Goal: Check status

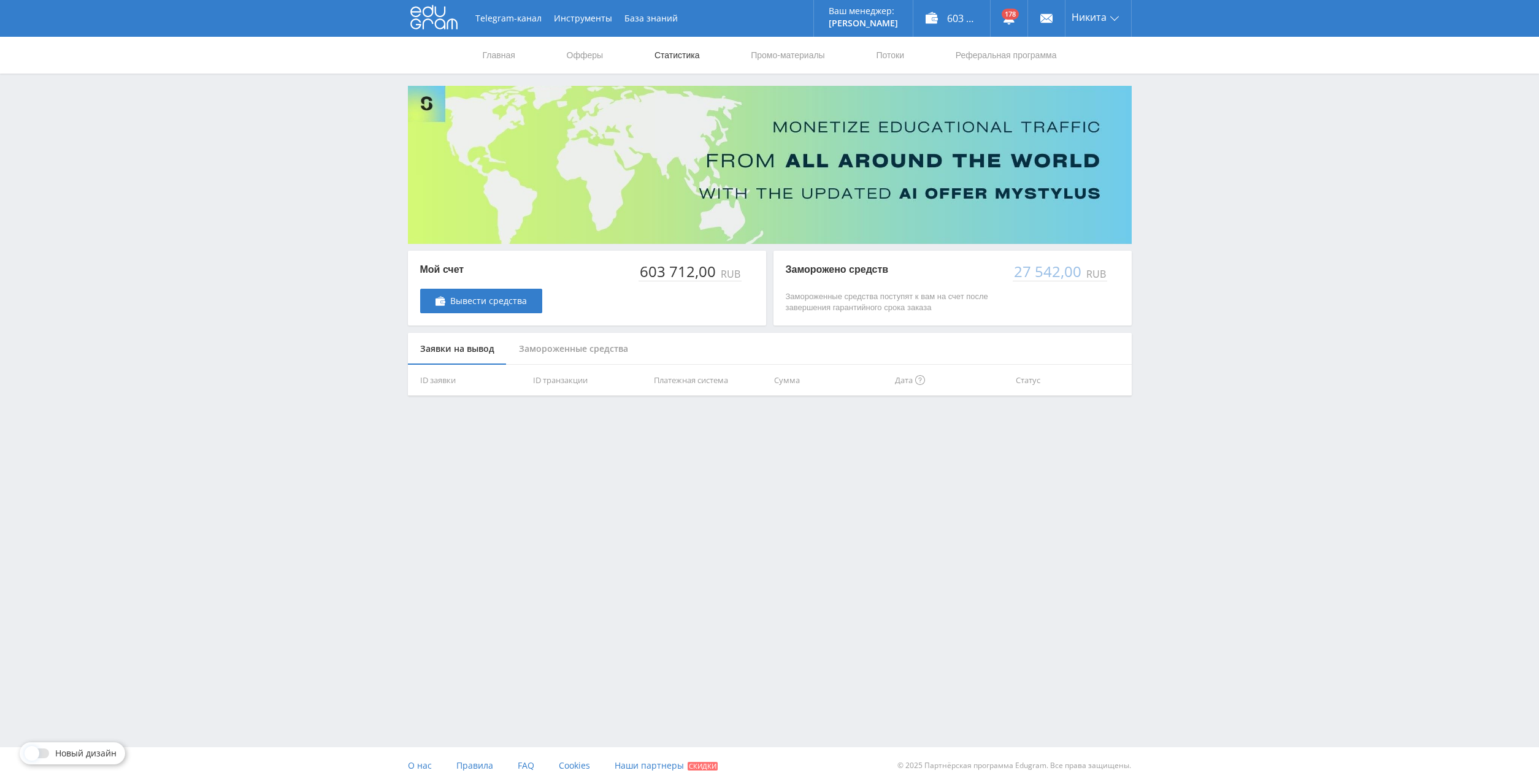
click at [675, 57] on link "Статистика" at bounding box center [677, 55] width 48 height 37
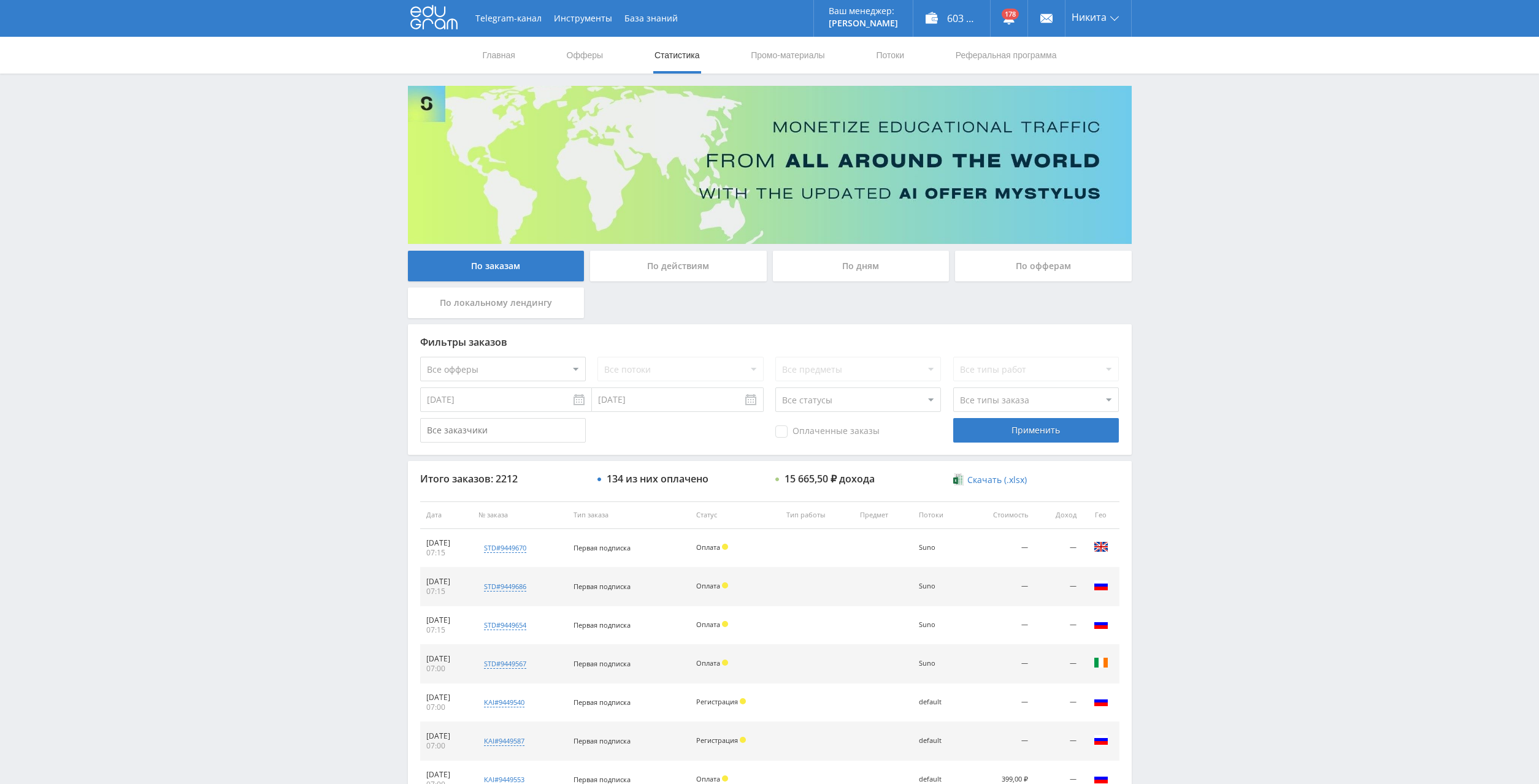
click at [860, 266] on div "По дням" at bounding box center [861, 265] width 176 height 31
click at [0, 0] on input "По дням" at bounding box center [0, 0] width 0 height 0
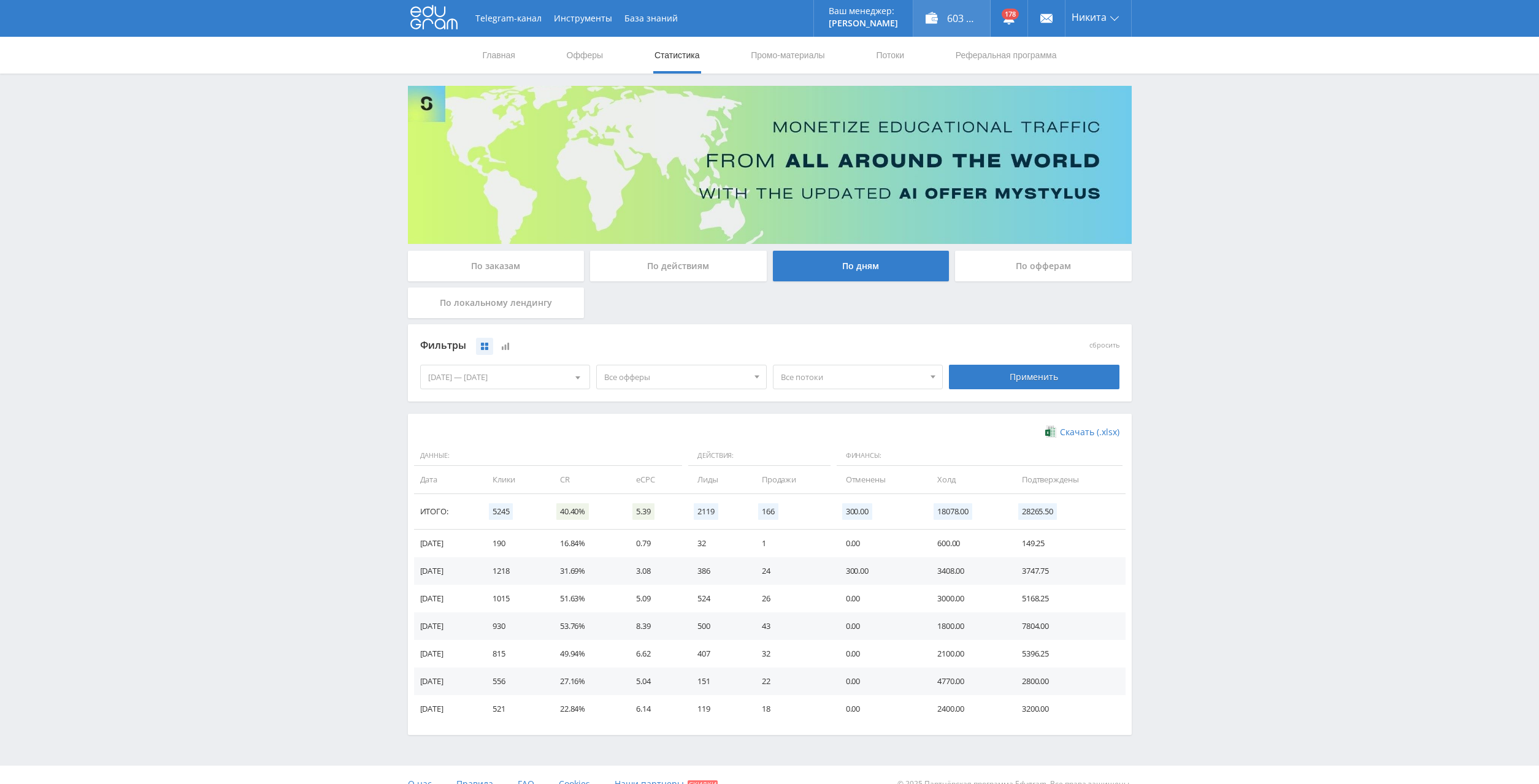
click at [955, 16] on div "603 712,00 ₽" at bounding box center [952, 18] width 77 height 37
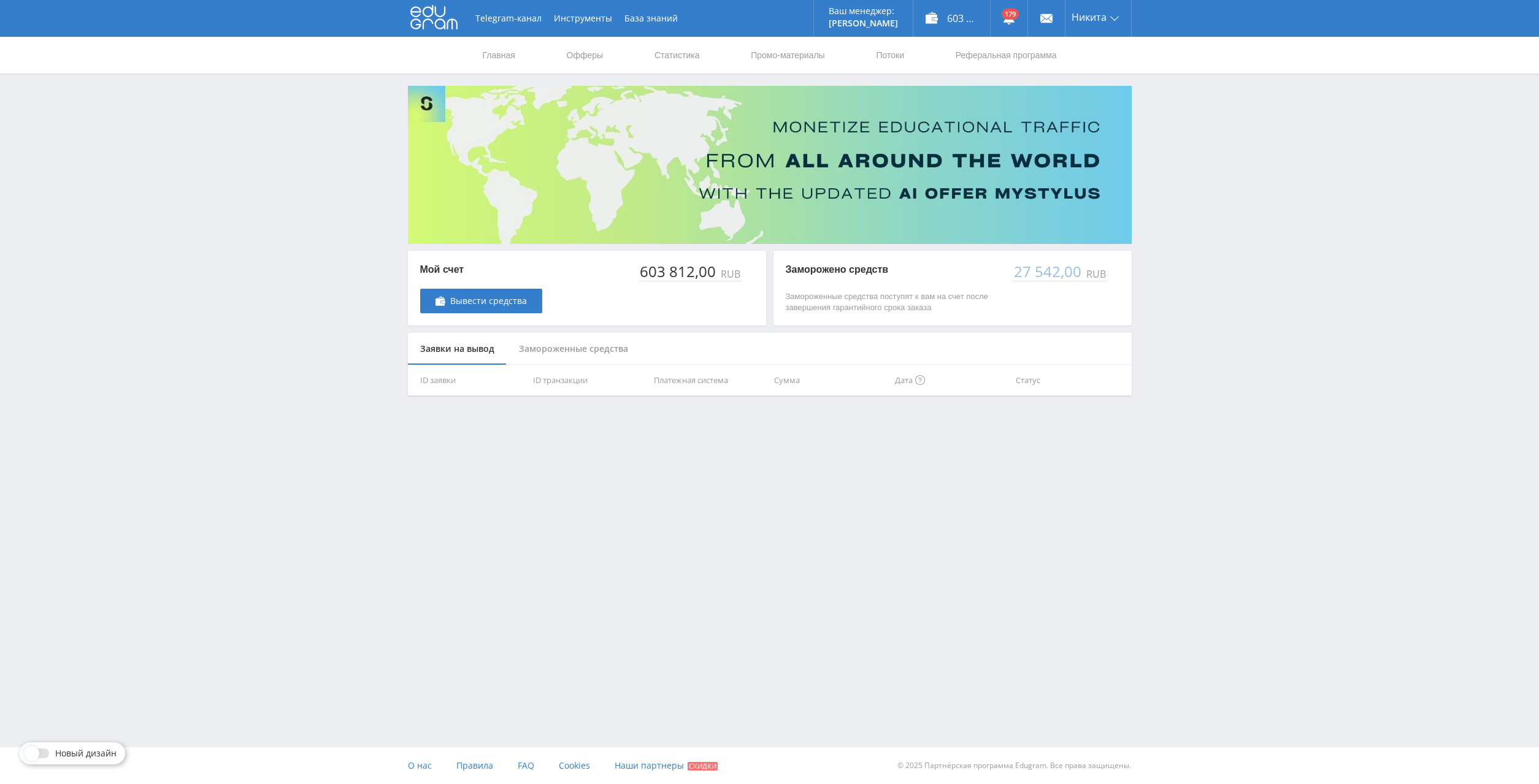
click at [613, 347] on div "Замороженные средства" at bounding box center [573, 348] width 134 height 32
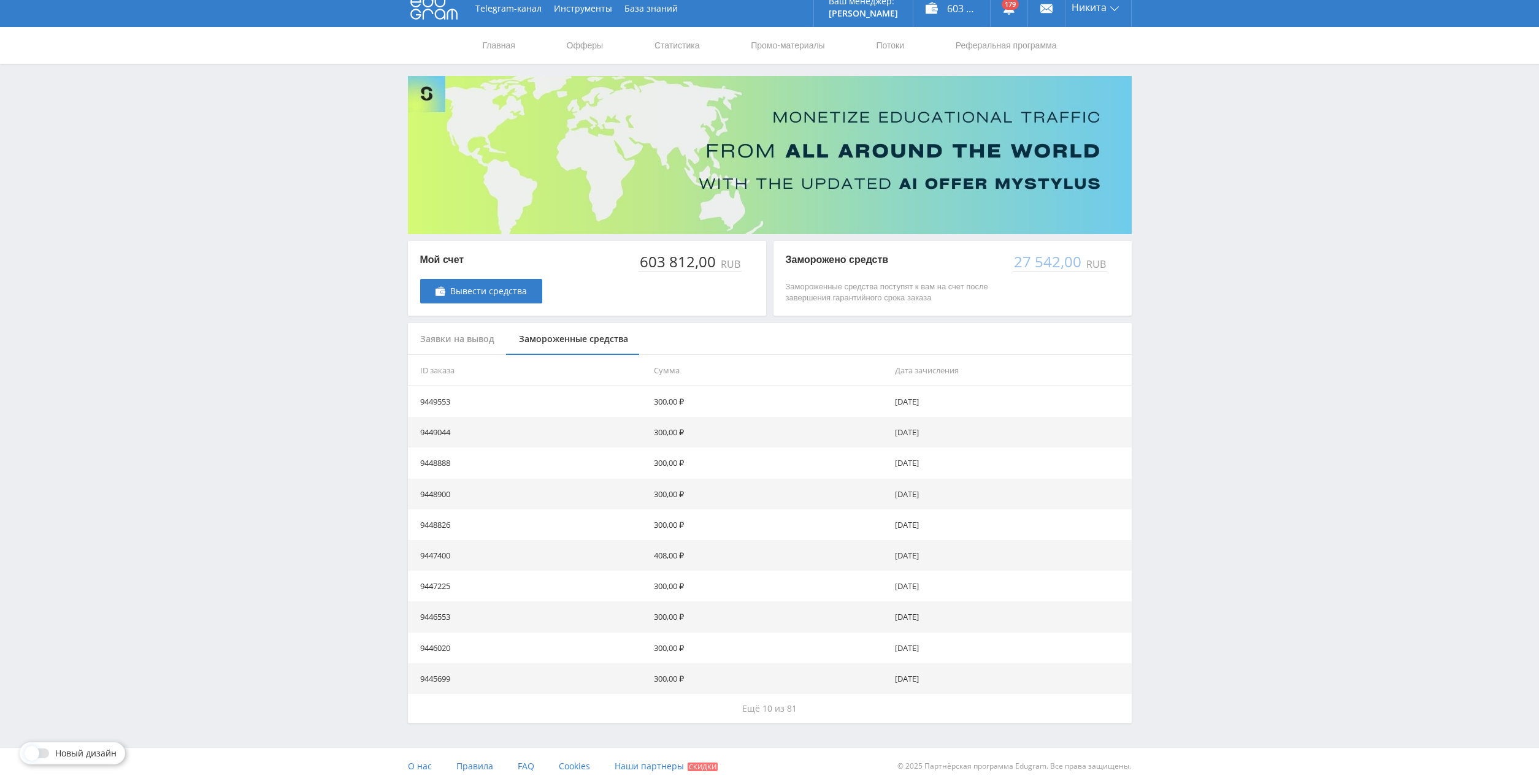
scroll to position [10, 0]
